Goal: Find specific page/section: Find specific page/section

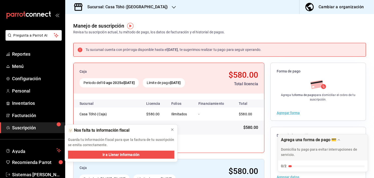
click at [77, 12] on div "Sucursal: Casa Töhö ([GEOGRAPHIC_DATA])" at bounding box center [123, 7] width 109 height 14
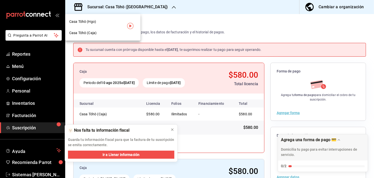
click at [89, 26] on div "Casa Töhö (Hgo)" at bounding box center [102, 21] width 75 height 11
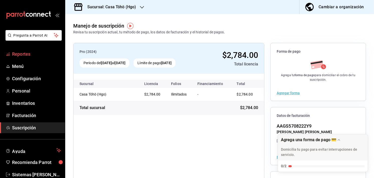
click at [18, 56] on span "Reportes" at bounding box center [36, 54] width 49 height 7
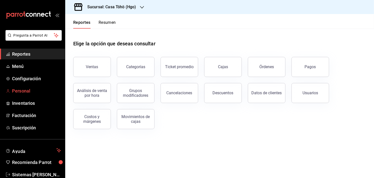
click at [19, 91] on span "Personal" at bounding box center [36, 91] width 49 height 7
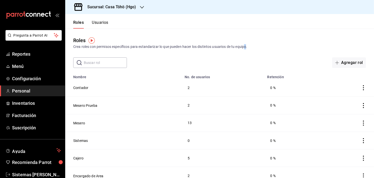
click at [180, 45] on div "Crea roles con permisos específicos para estandarizar lo que pueden hacer los d…" at bounding box center [219, 46] width 293 height 5
click at [20, 103] on span "Inventarios" at bounding box center [36, 103] width 49 height 7
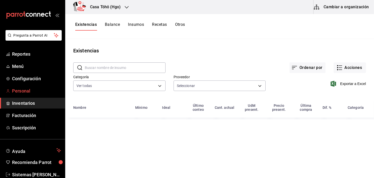
type input "41b3df15-7167-4c85-9764-a3f334b339bc,8a7761e1-ed47-491a-bf72-30dfecab046a,aef87…"
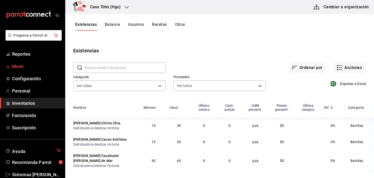
click at [21, 66] on span "Menú" at bounding box center [36, 66] width 49 height 7
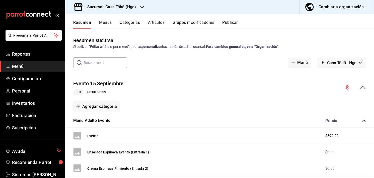
click at [24, 61] on link "Menú" at bounding box center [32, 66] width 65 height 11
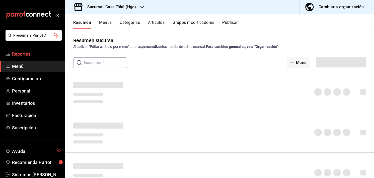
click at [25, 58] on link "Reportes" at bounding box center [32, 54] width 65 height 11
